Goal: Transaction & Acquisition: Purchase product/service

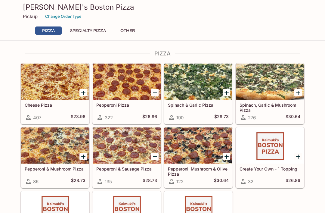
scroll to position [0, 0]
click at [83, 94] on icon "Add Cheese Pizza" at bounding box center [83, 93] width 4 height 4
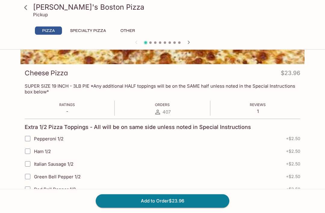
scroll to position [68, 0]
click at [201, 207] on button "Add to Order $23.96" at bounding box center [163, 200] width 134 height 13
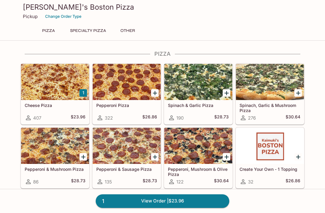
click at [123, 95] on div at bounding box center [127, 82] width 68 height 36
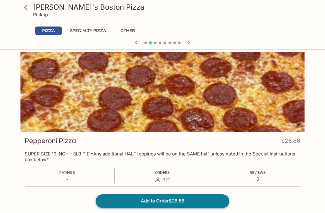
click at [204, 207] on button "Add to Order $26.86" at bounding box center [163, 200] width 134 height 13
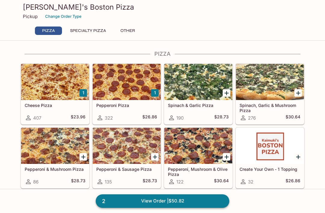
click at [196, 202] on link "2 View Order | $50.82" at bounding box center [163, 200] width 134 height 13
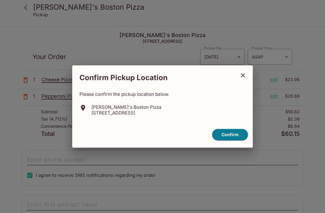
click at [243, 76] on icon "close" at bounding box center [243, 75] width 4 height 4
